Goal: Information Seeking & Learning: Learn about a topic

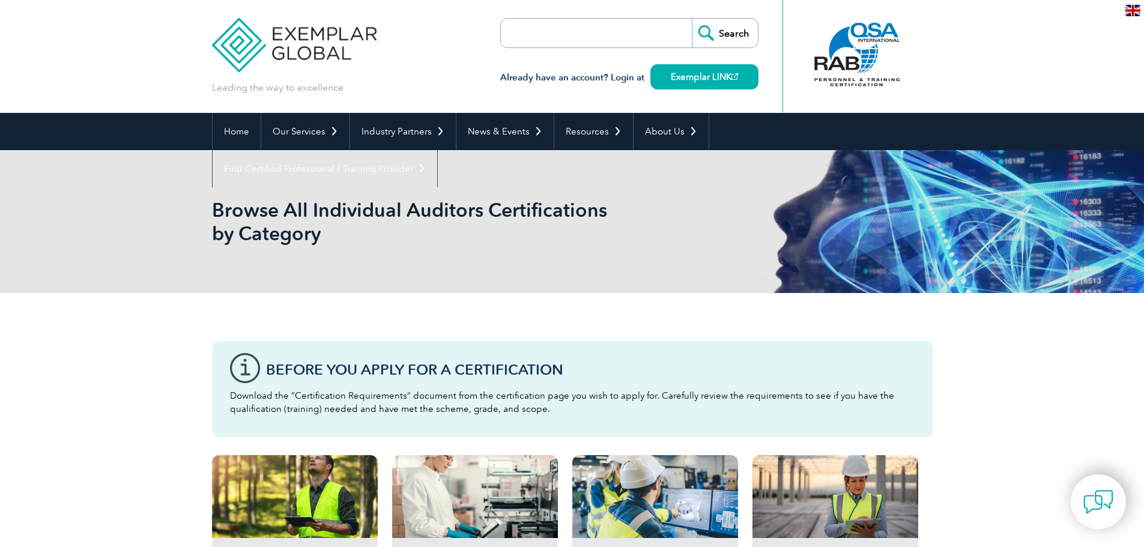
click at [574, 38] on input "search" at bounding box center [570, 33] width 126 height 29
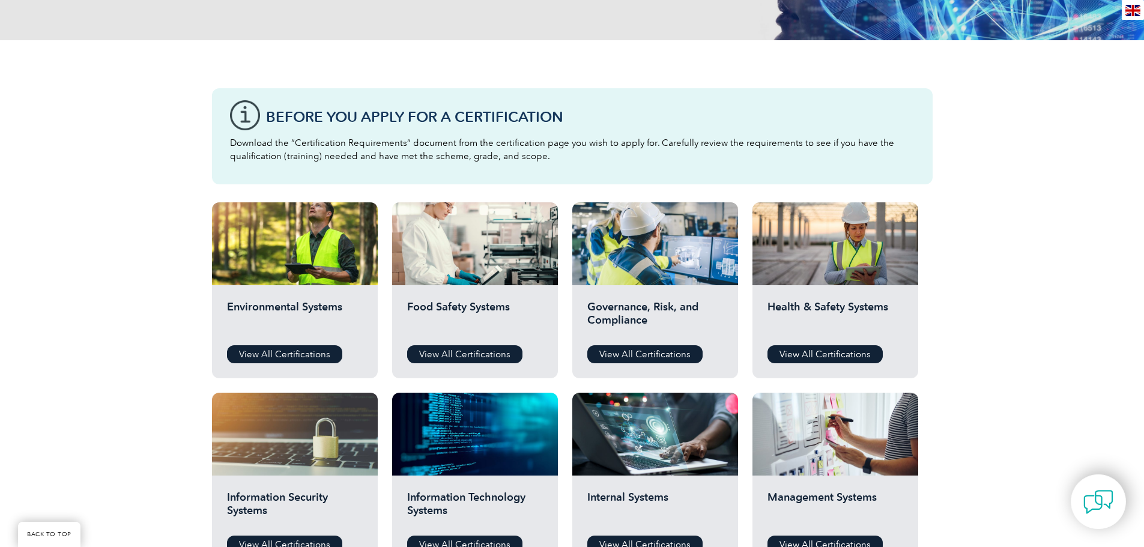
scroll to position [360, 0]
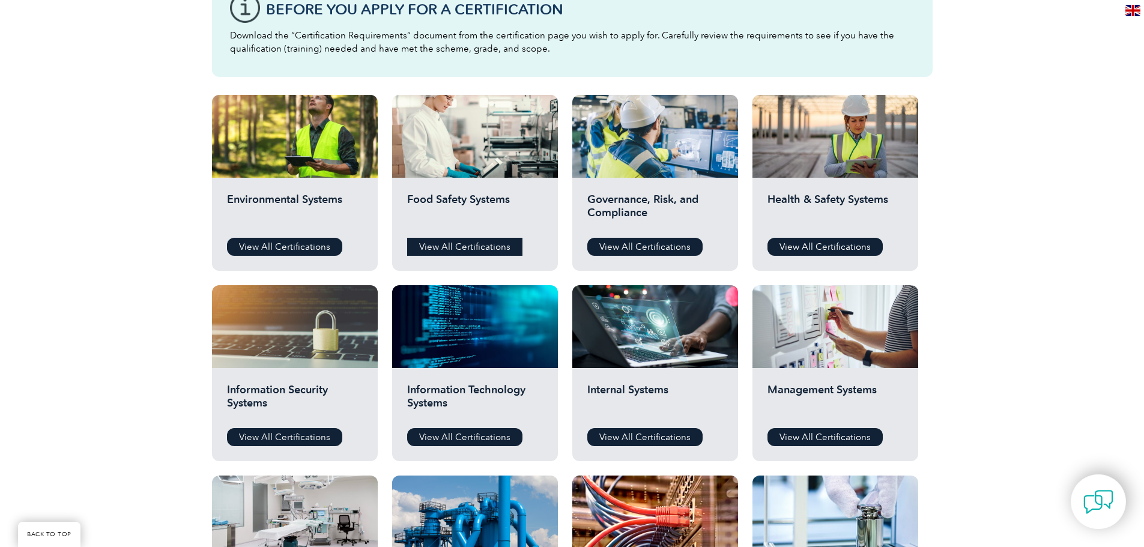
click at [485, 247] on link "View All Certifications" at bounding box center [464, 247] width 115 height 18
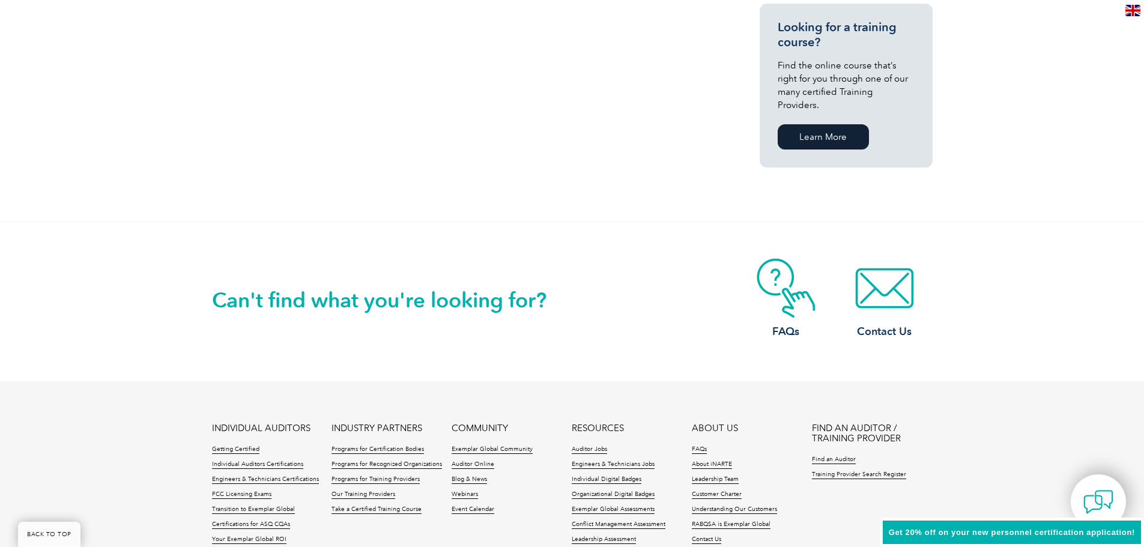
scroll to position [901, 0]
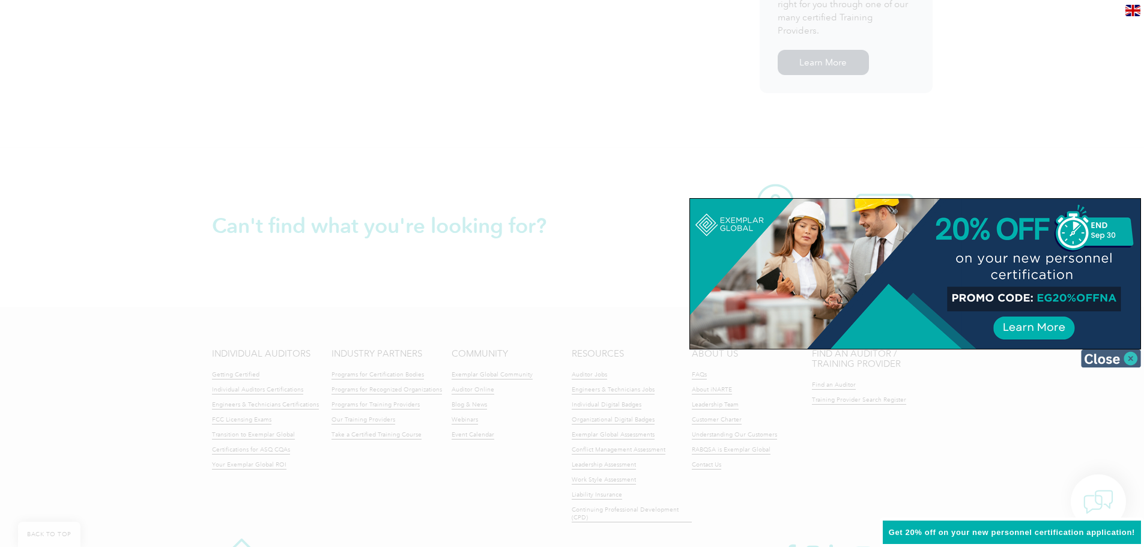
click at [1128, 357] on img at bounding box center [1111, 358] width 60 height 18
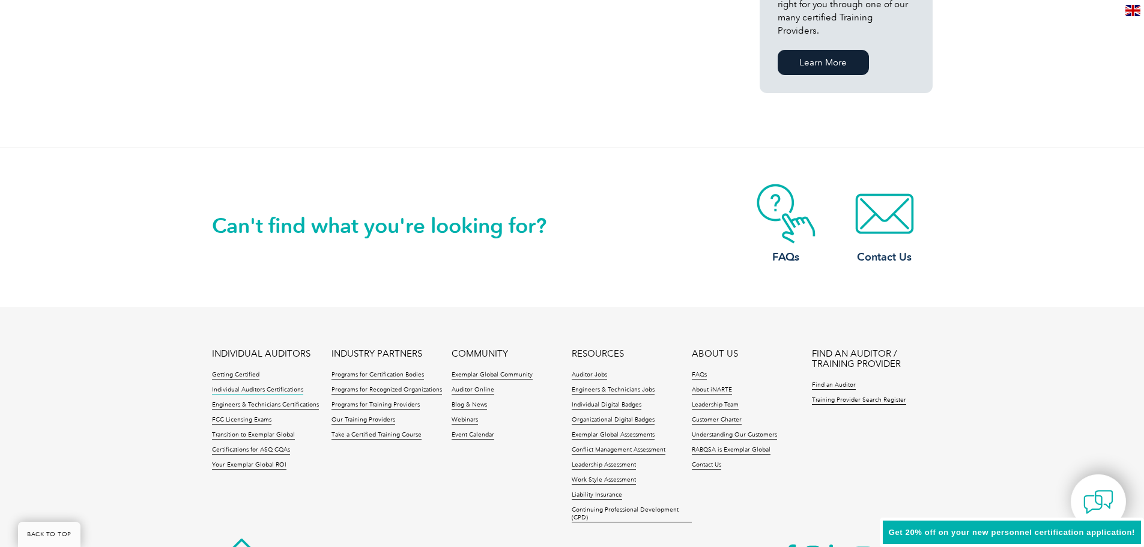
click at [292, 386] on link "Individual Auditors Certifications" at bounding box center [257, 390] width 91 height 8
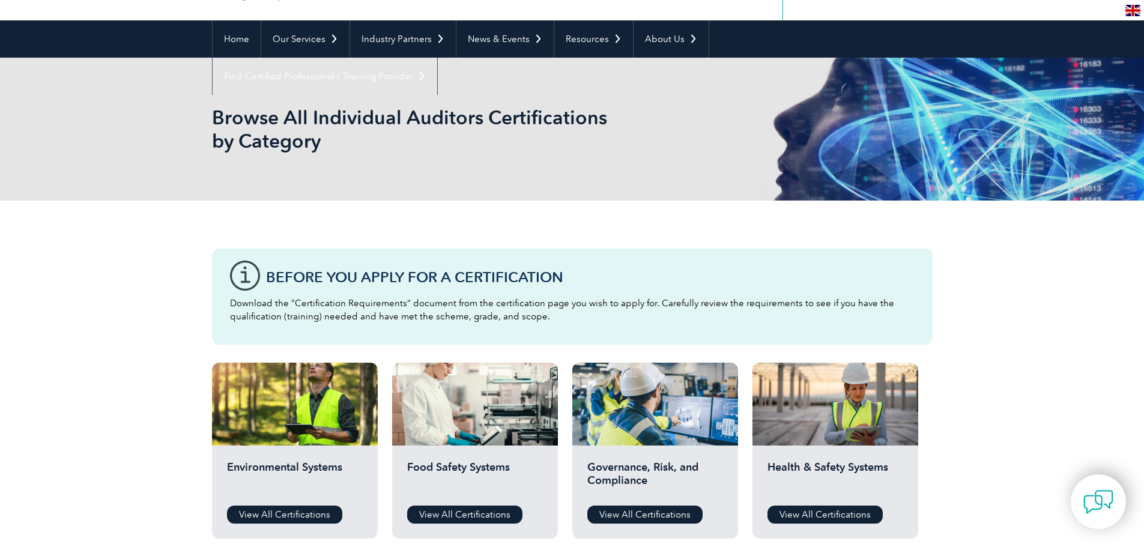
scroll to position [120, 0]
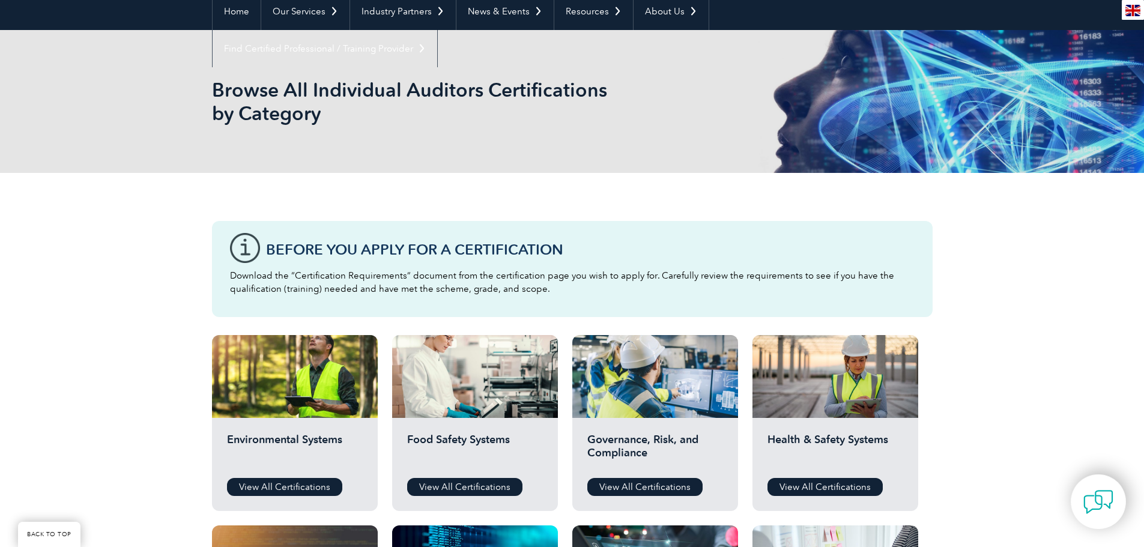
click at [287, 90] on h1 "Browse All Individual Auditors Certifications by Category" at bounding box center [442, 101] width 461 height 47
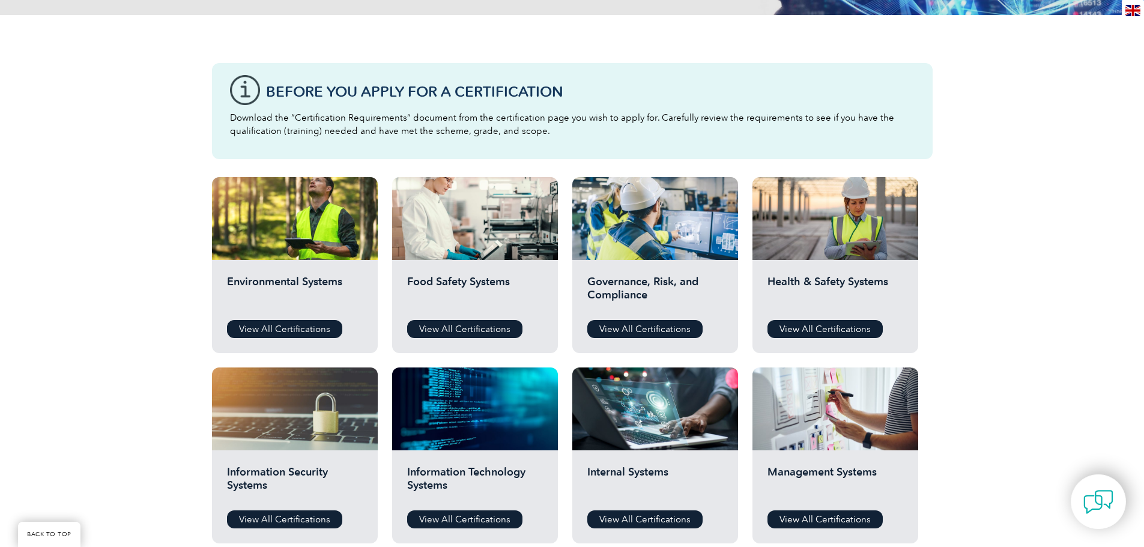
scroll to position [420, 0]
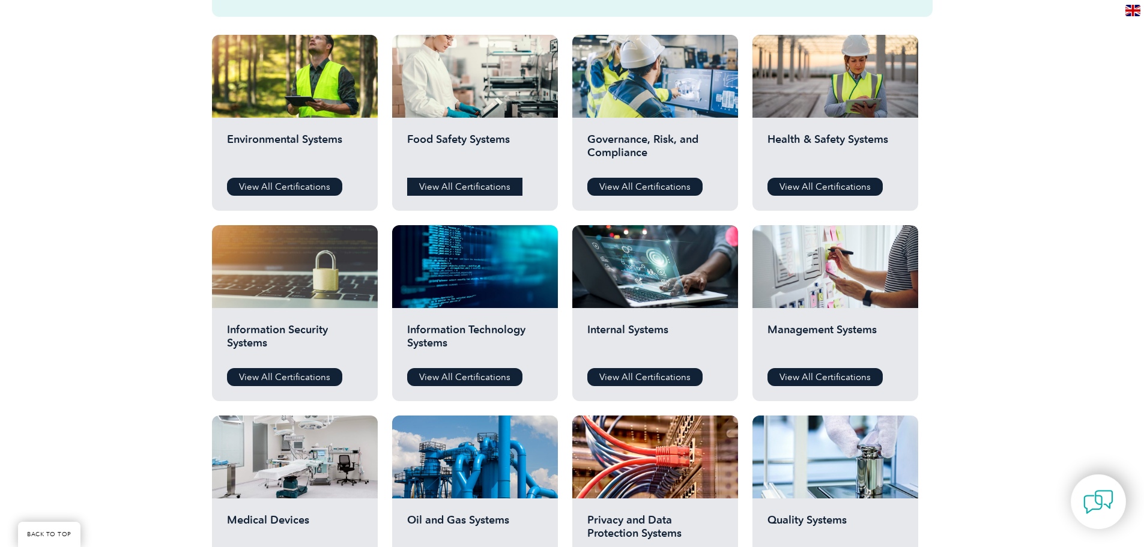
click at [473, 187] on link "View All Certifications" at bounding box center [464, 187] width 115 height 18
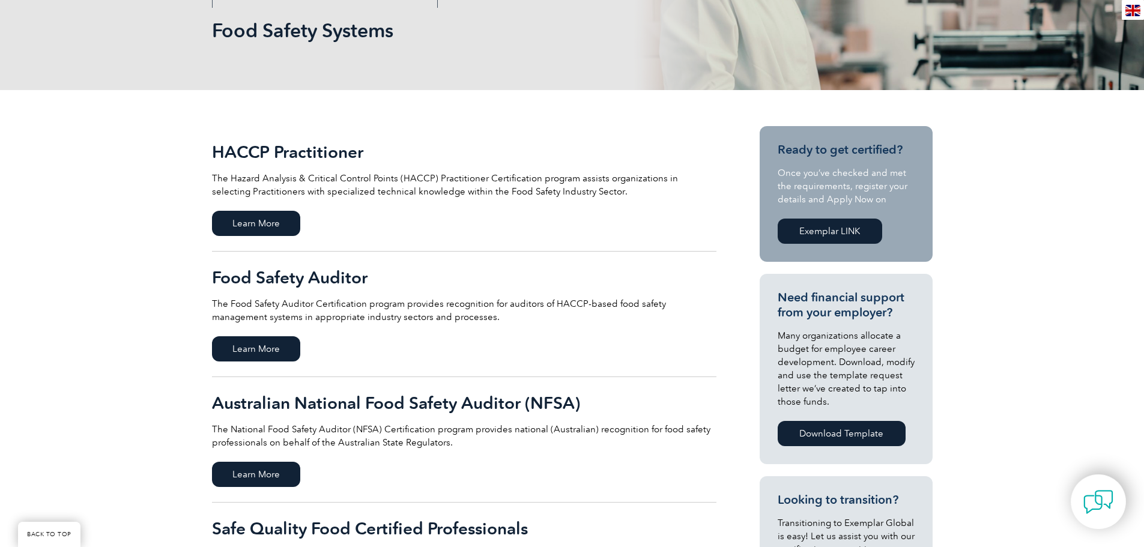
scroll to position [180, 0]
click at [252, 346] on span "Learn More" at bounding box center [256, 348] width 88 height 25
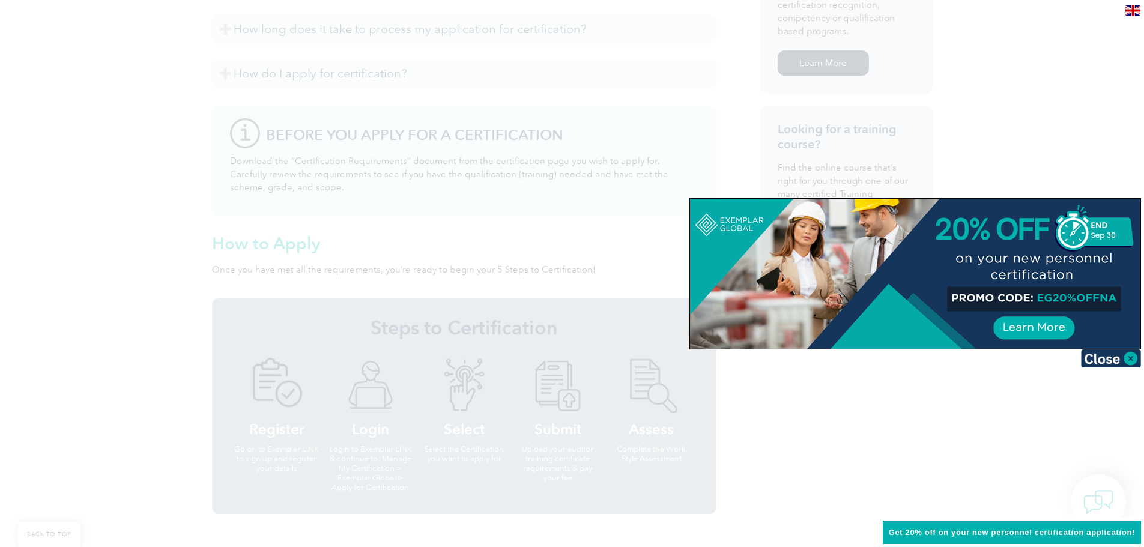
scroll to position [901, 0]
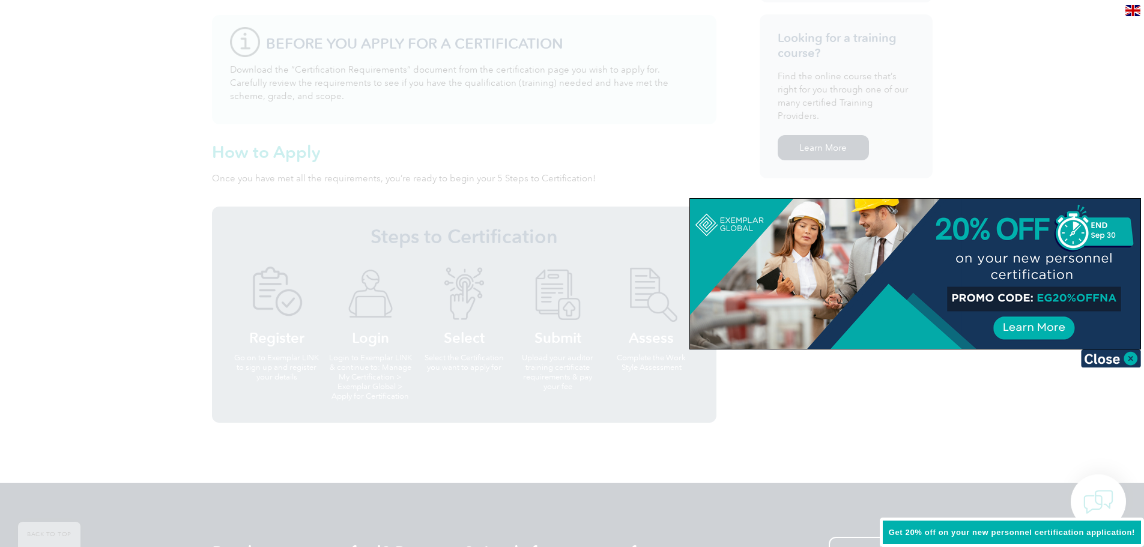
click at [174, 231] on div at bounding box center [572, 273] width 1144 height 547
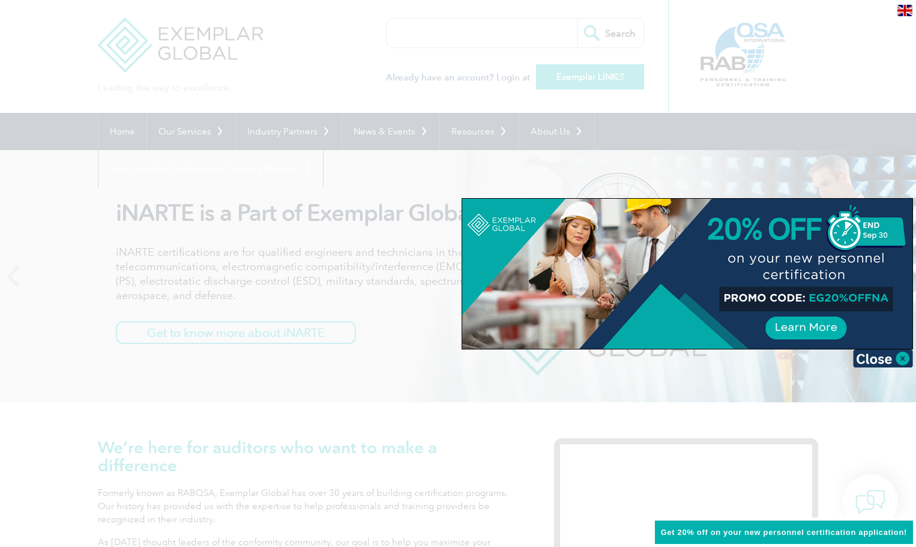
click at [579, 74] on div at bounding box center [458, 273] width 916 height 547
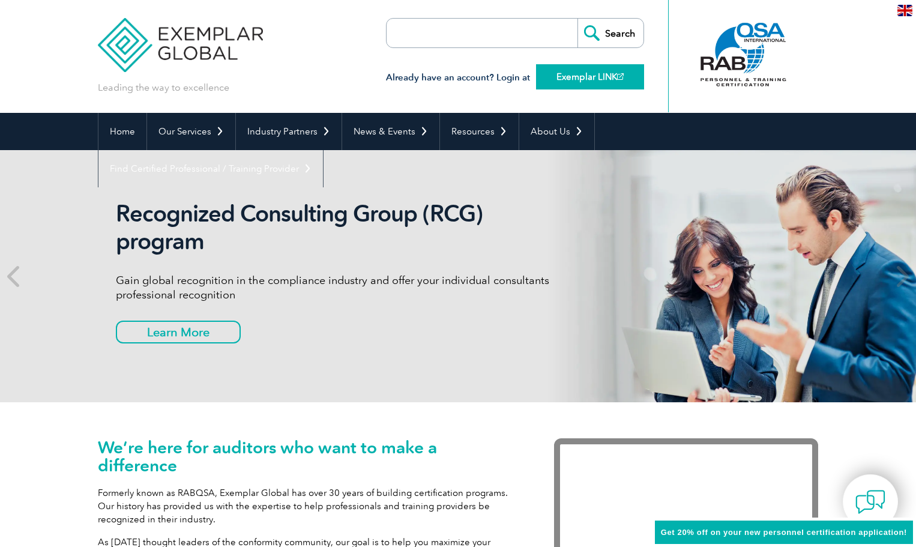
click at [591, 75] on link "Exemplar LINK" at bounding box center [590, 76] width 108 height 25
